Goal: Information Seeking & Learning: Learn about a topic

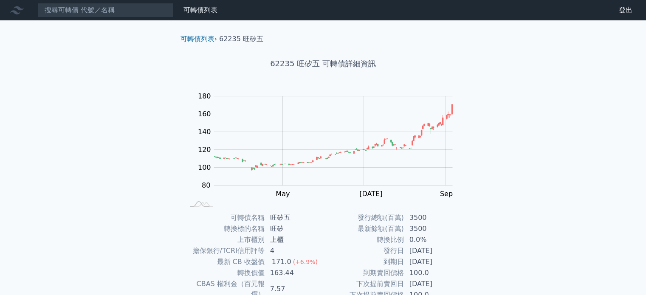
scroll to position [98, 0]
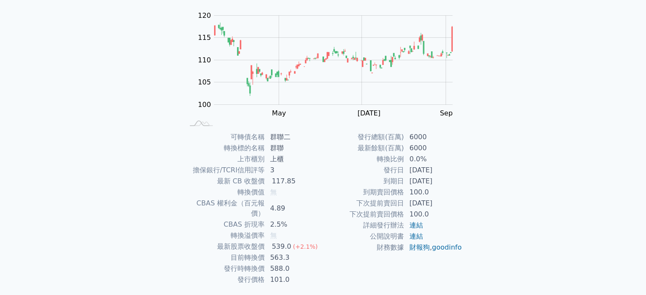
scroll to position [85, 0]
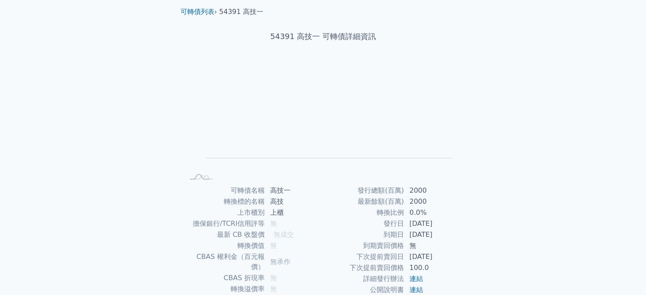
scroll to position [85, 0]
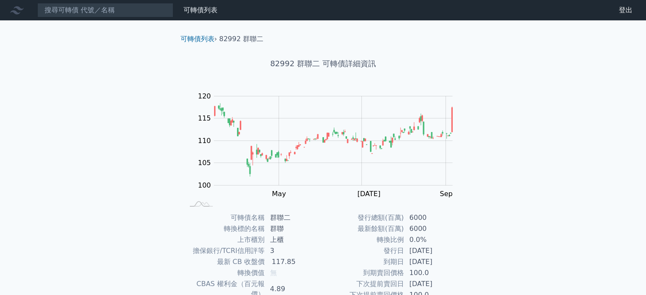
scroll to position [85, 0]
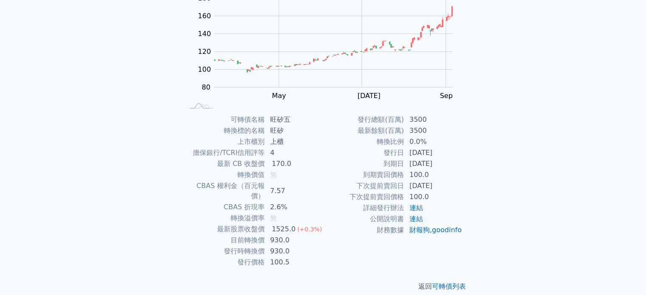
scroll to position [98, 0]
